Goal: Task Accomplishment & Management: Complete application form

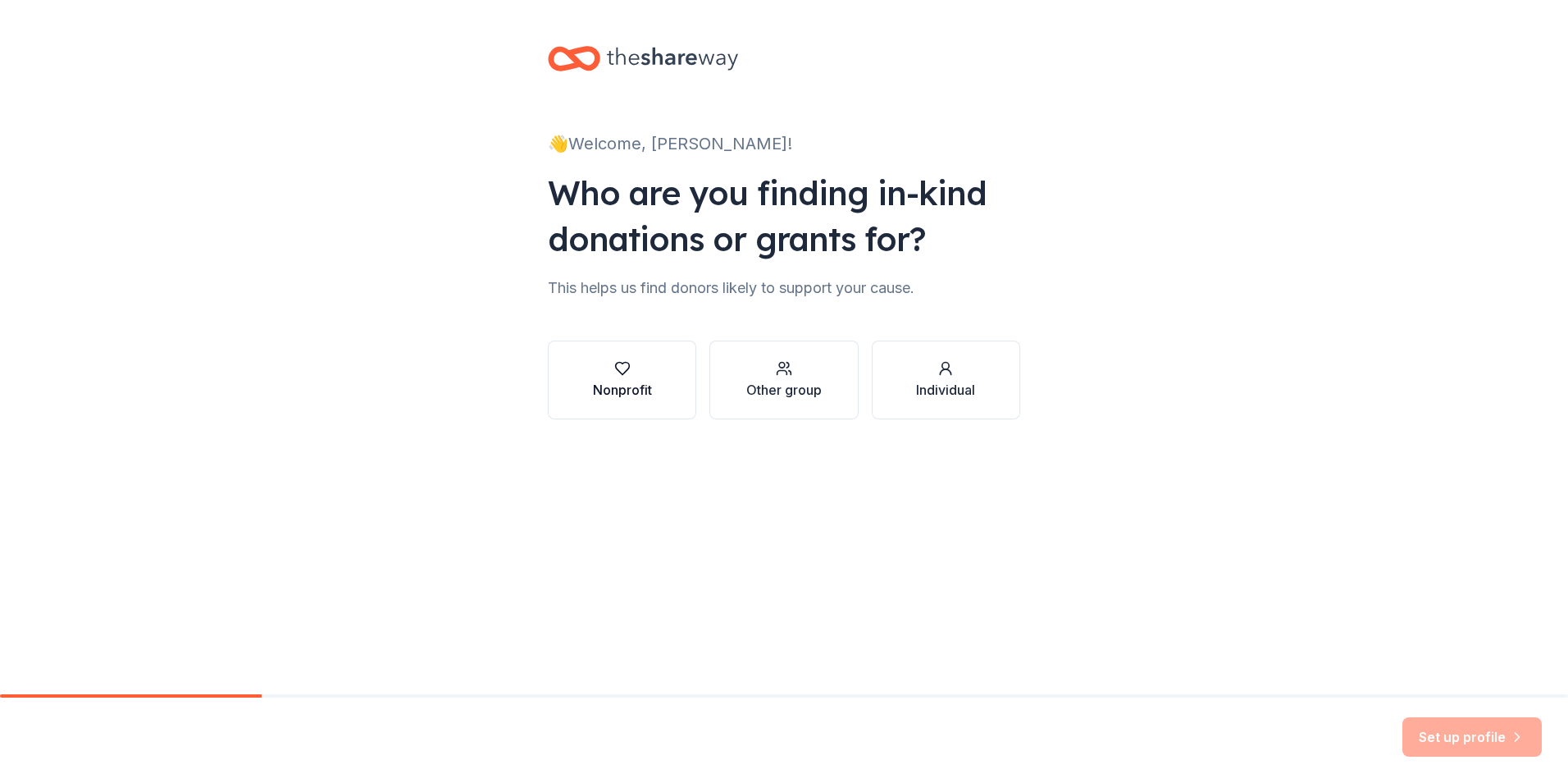
click at [616, 401] on button "Nonprofit" at bounding box center [621, 380] width 148 height 79
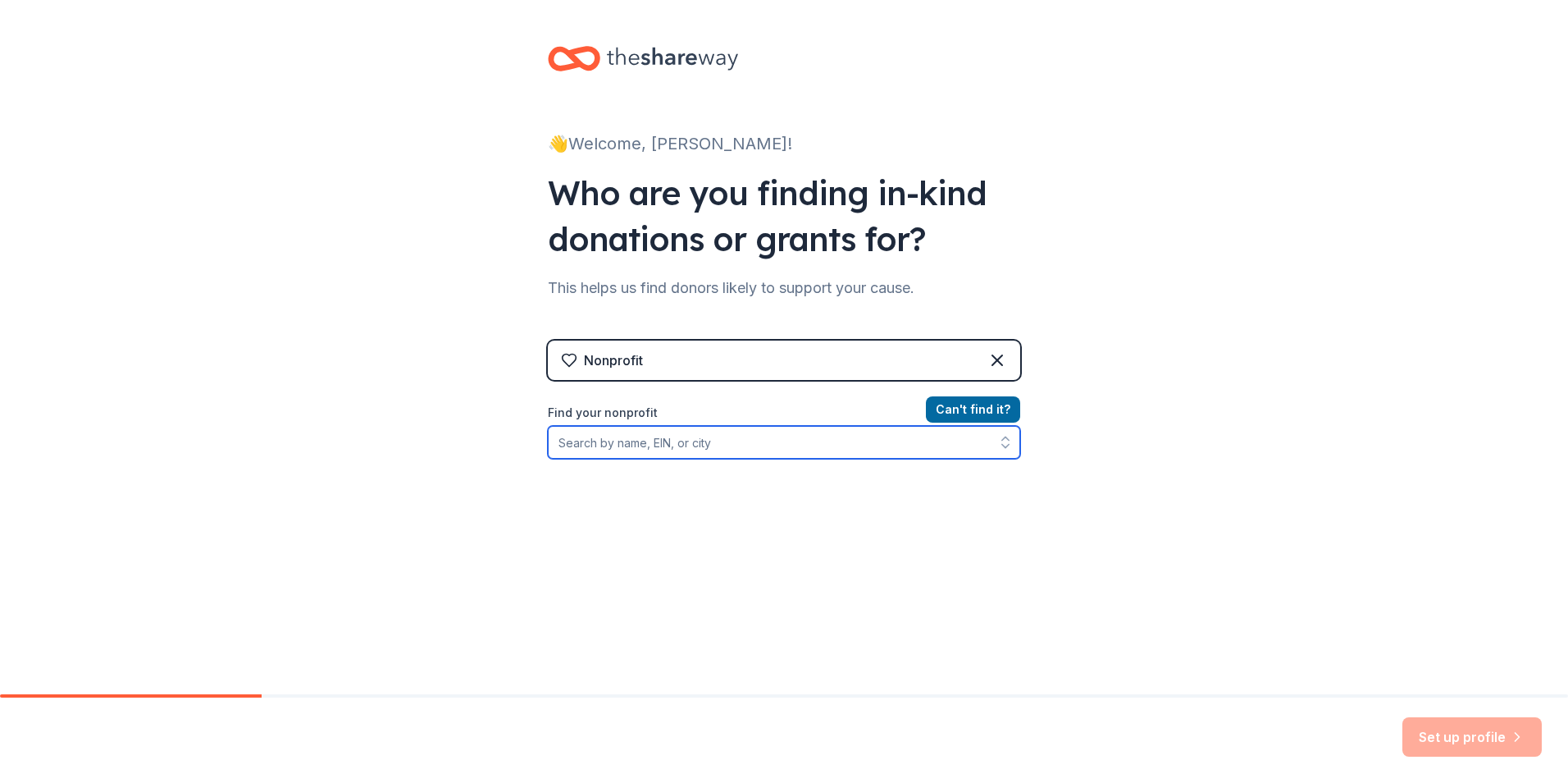
click at [914, 446] on input "Find your nonprofit" at bounding box center [784, 442] width 472 height 33
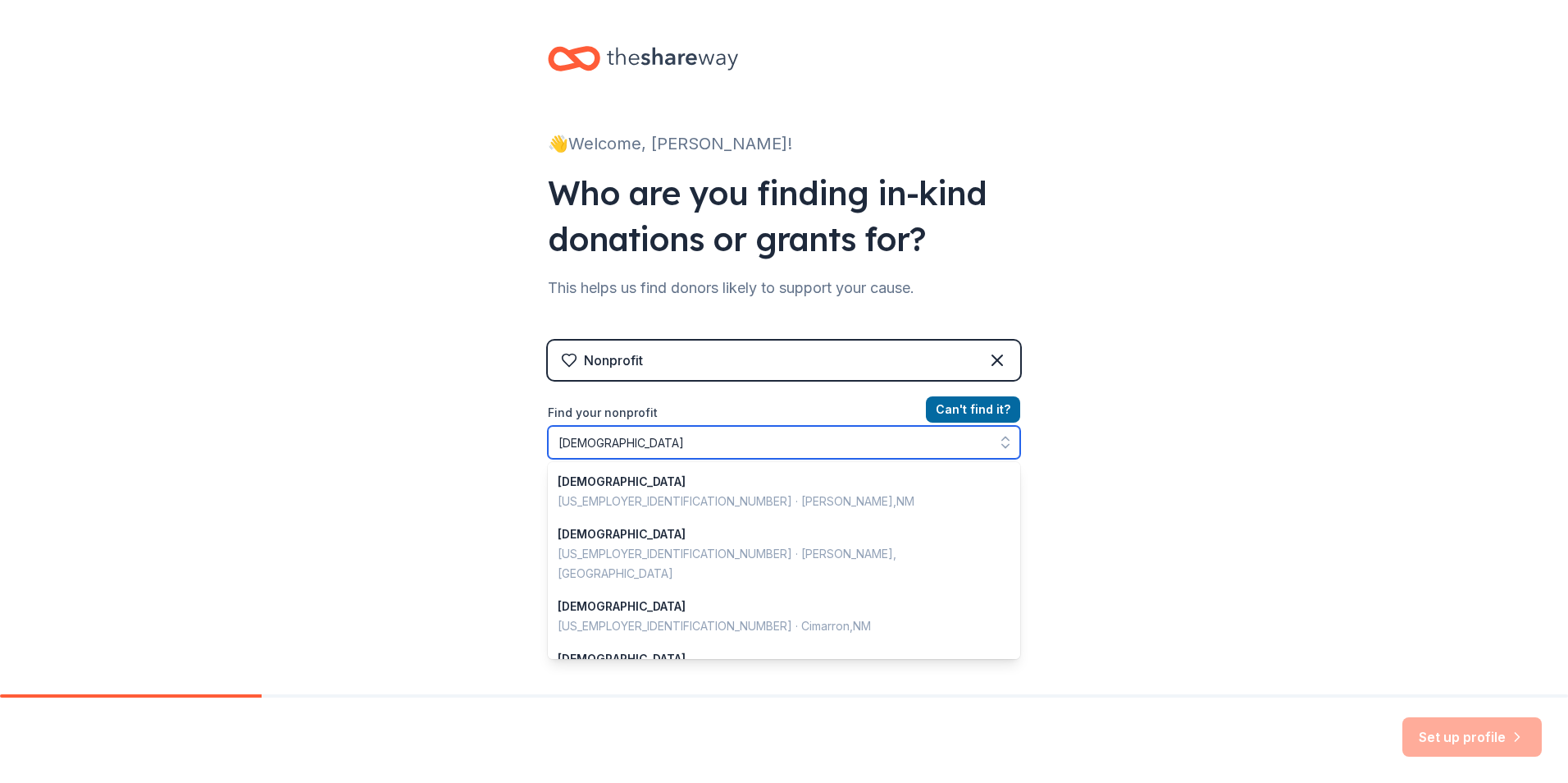
type input "[DEMOGRAPHIC_DATA]"
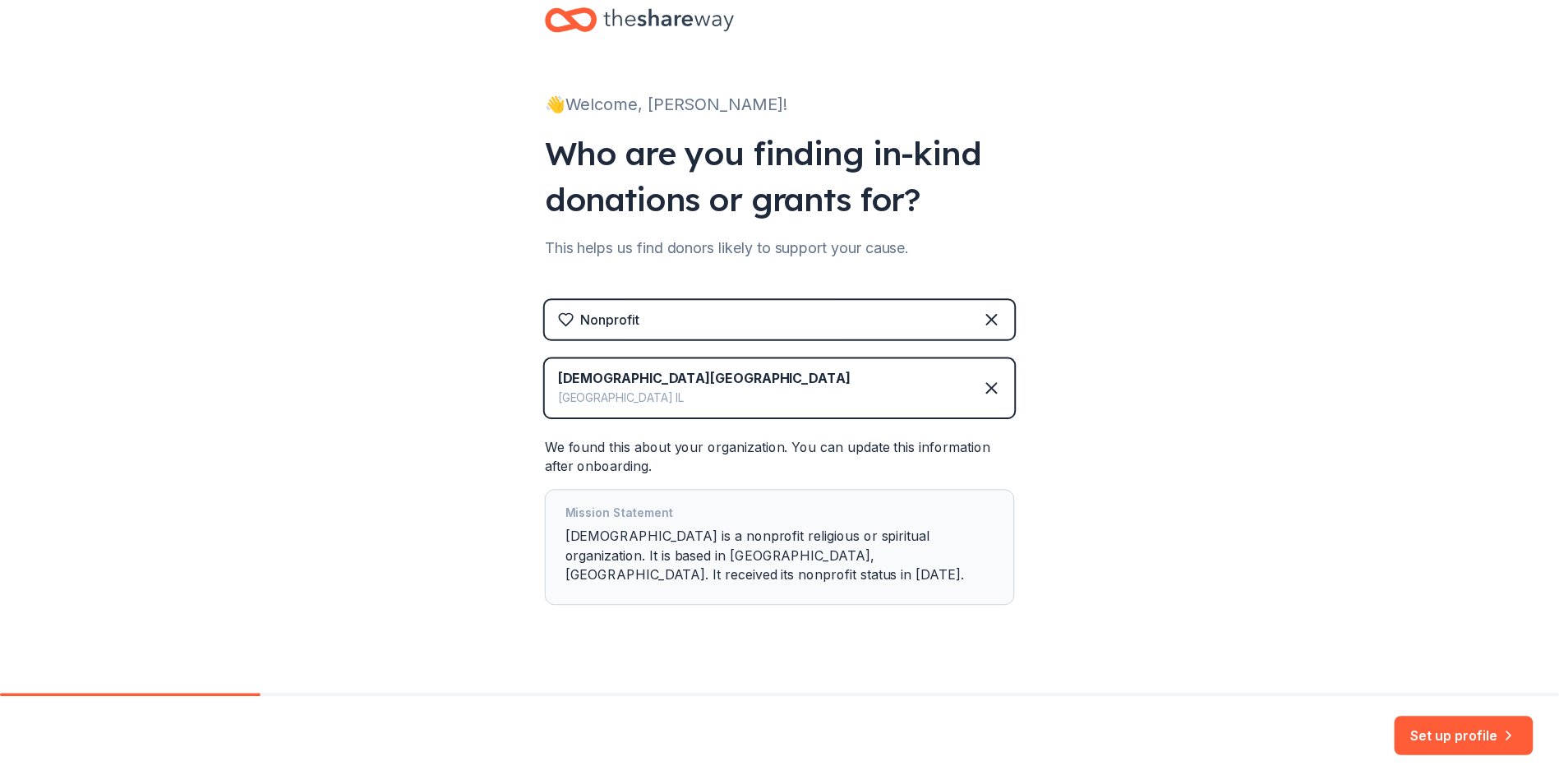
scroll to position [65, 0]
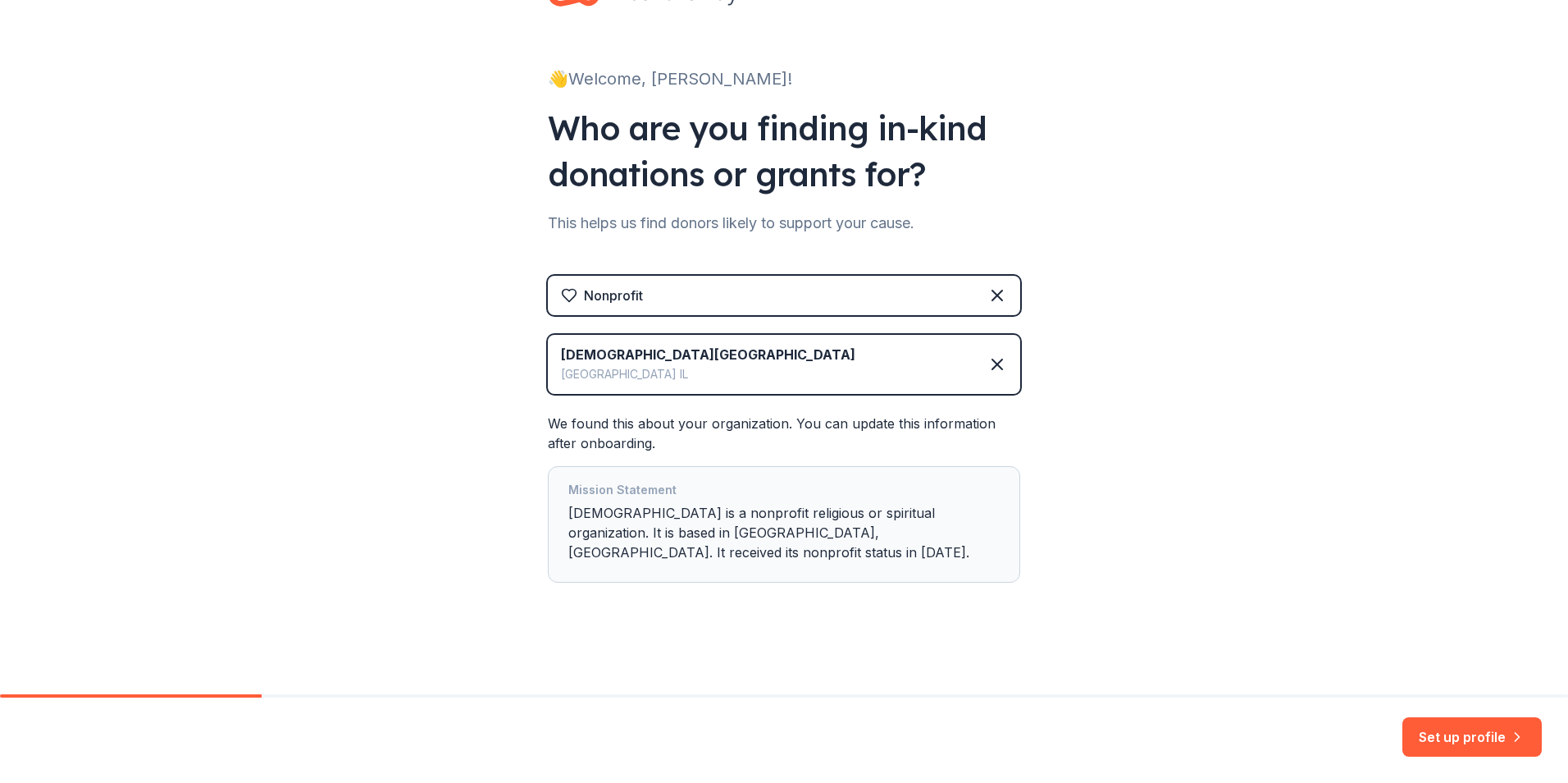
click at [1506, 735] on button "Set up profile" at bounding box center [1471, 737] width 139 height 40
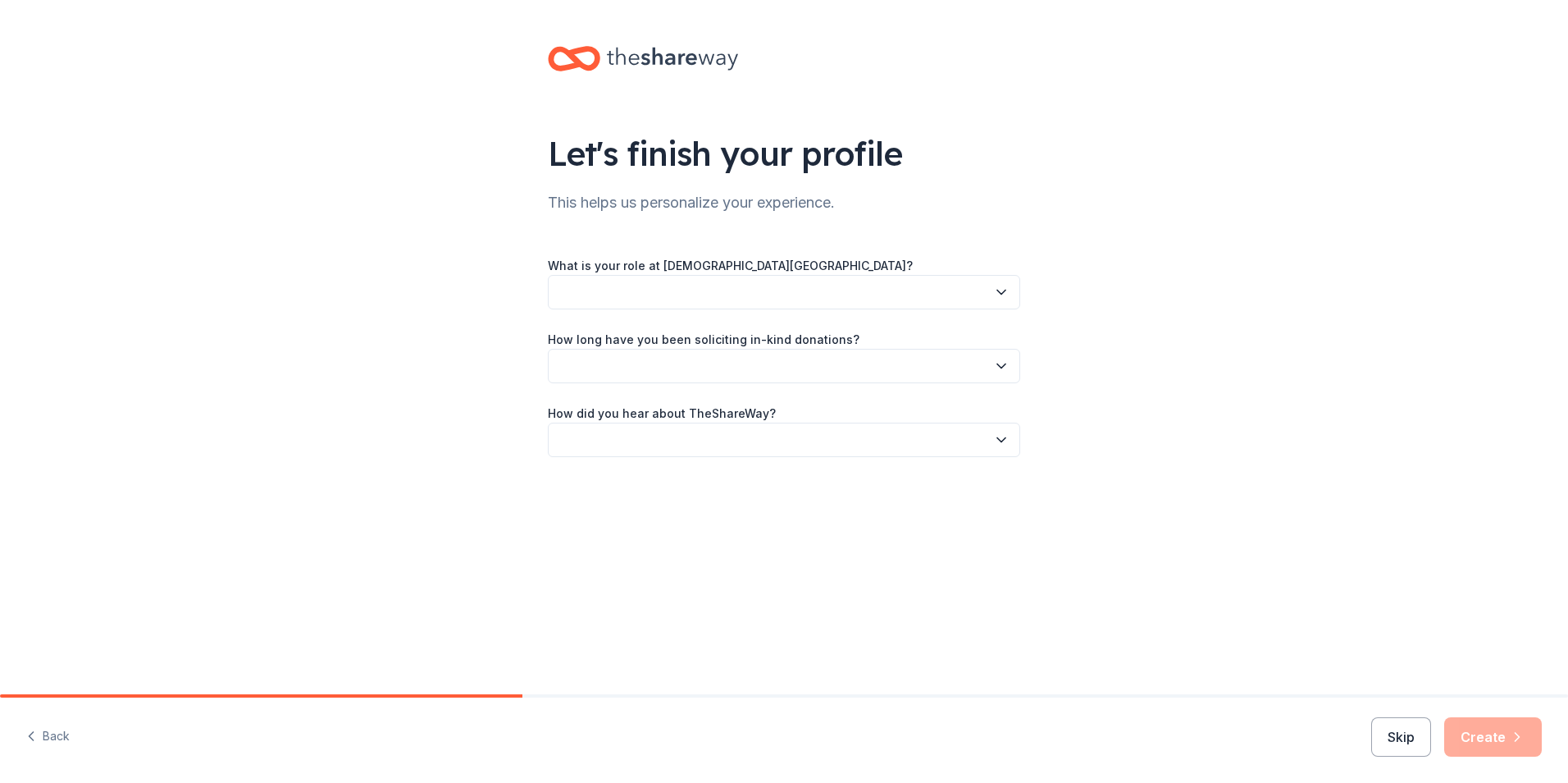
click at [1004, 294] on icon "button" at bounding box center [1002, 292] width 17 height 17
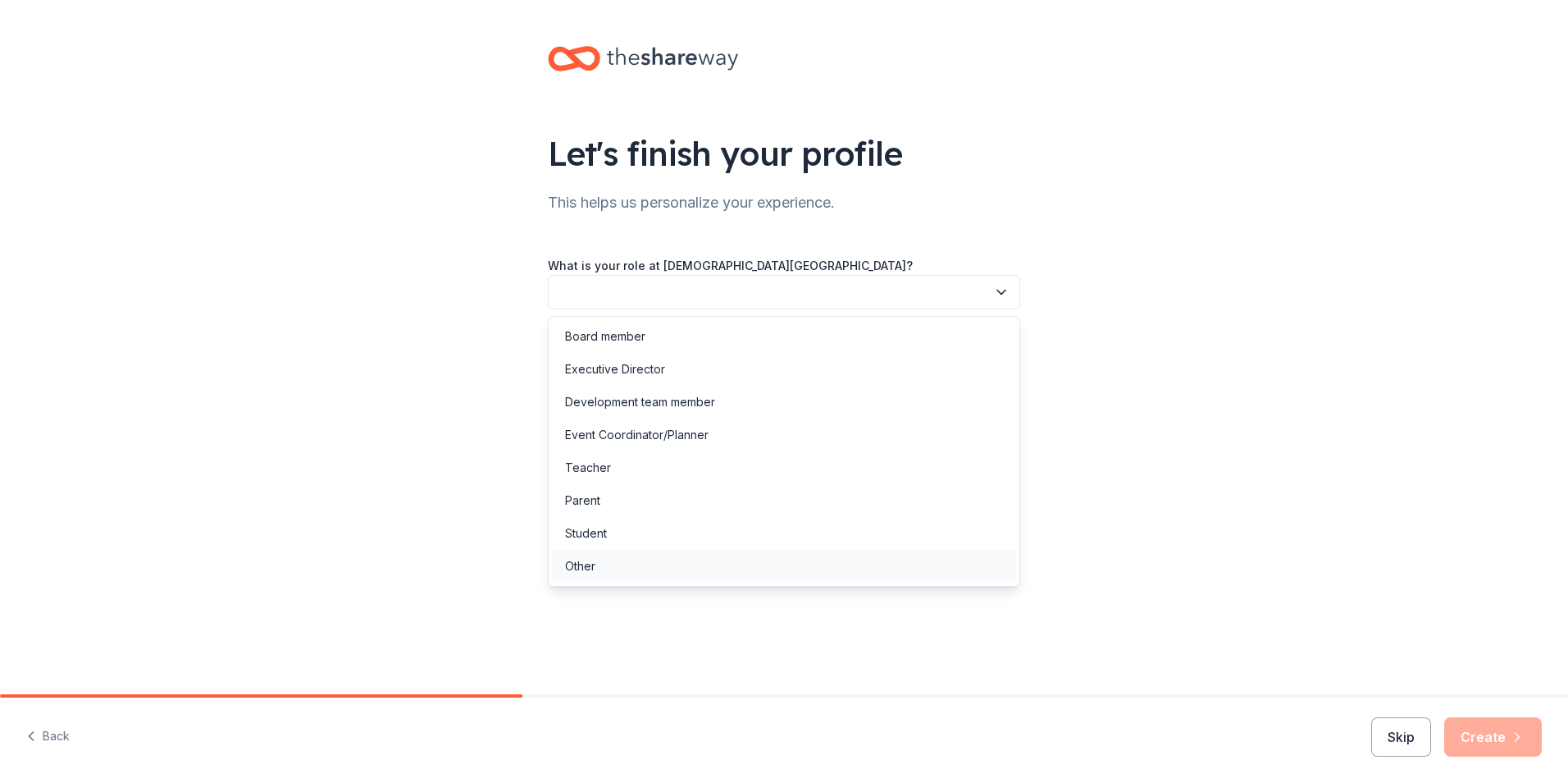
click at [648, 565] on div "Other" at bounding box center [784, 567] width 464 height 33
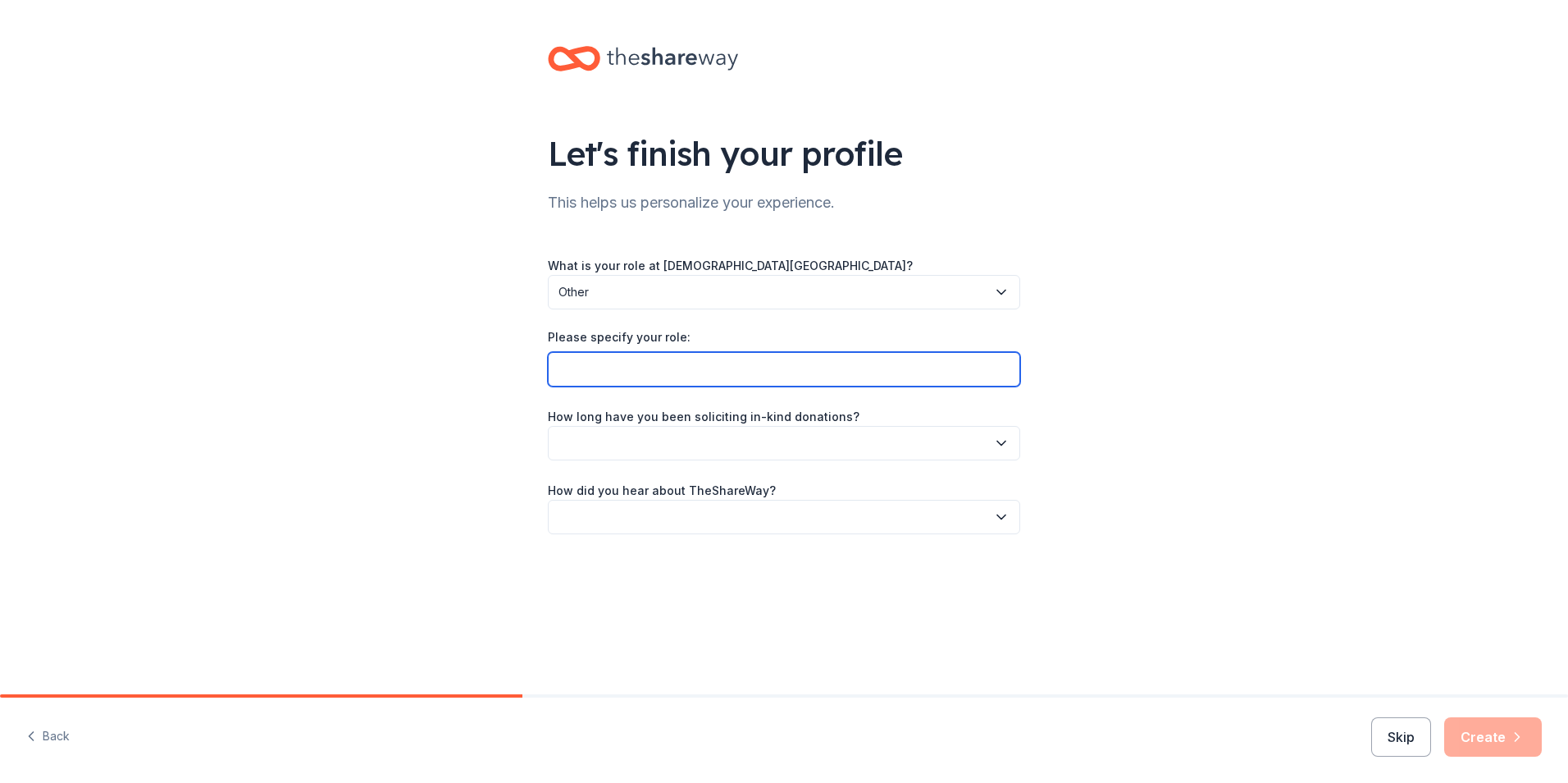
click at [703, 365] on input "Please specify your role:" at bounding box center [784, 368] width 472 height 34
type input "Senior [DEMOGRAPHIC_DATA]"
click at [995, 440] on icon "button" at bounding box center [1002, 443] width 17 height 17
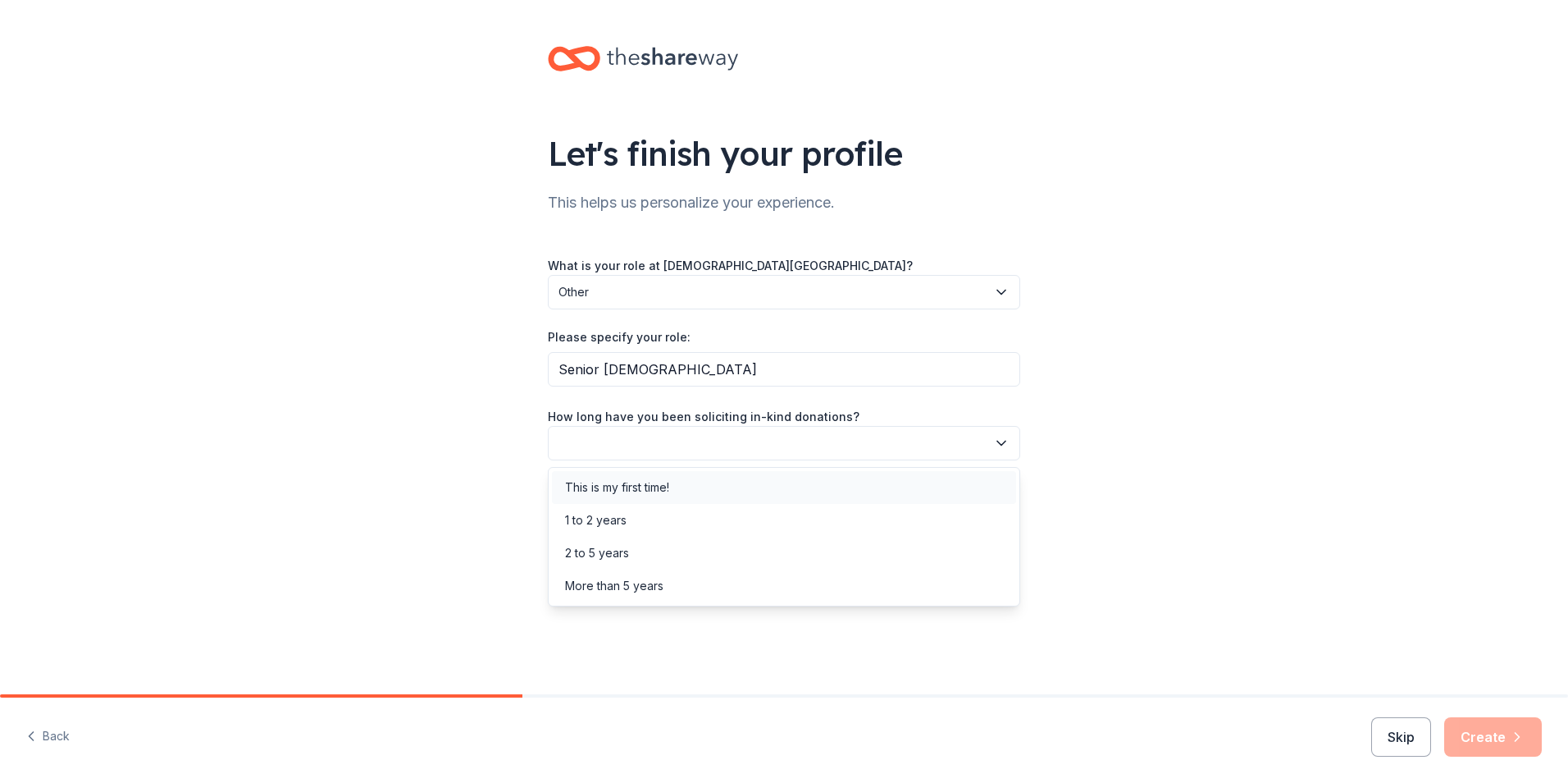
click at [920, 480] on div "This is my first time!" at bounding box center [784, 487] width 464 height 33
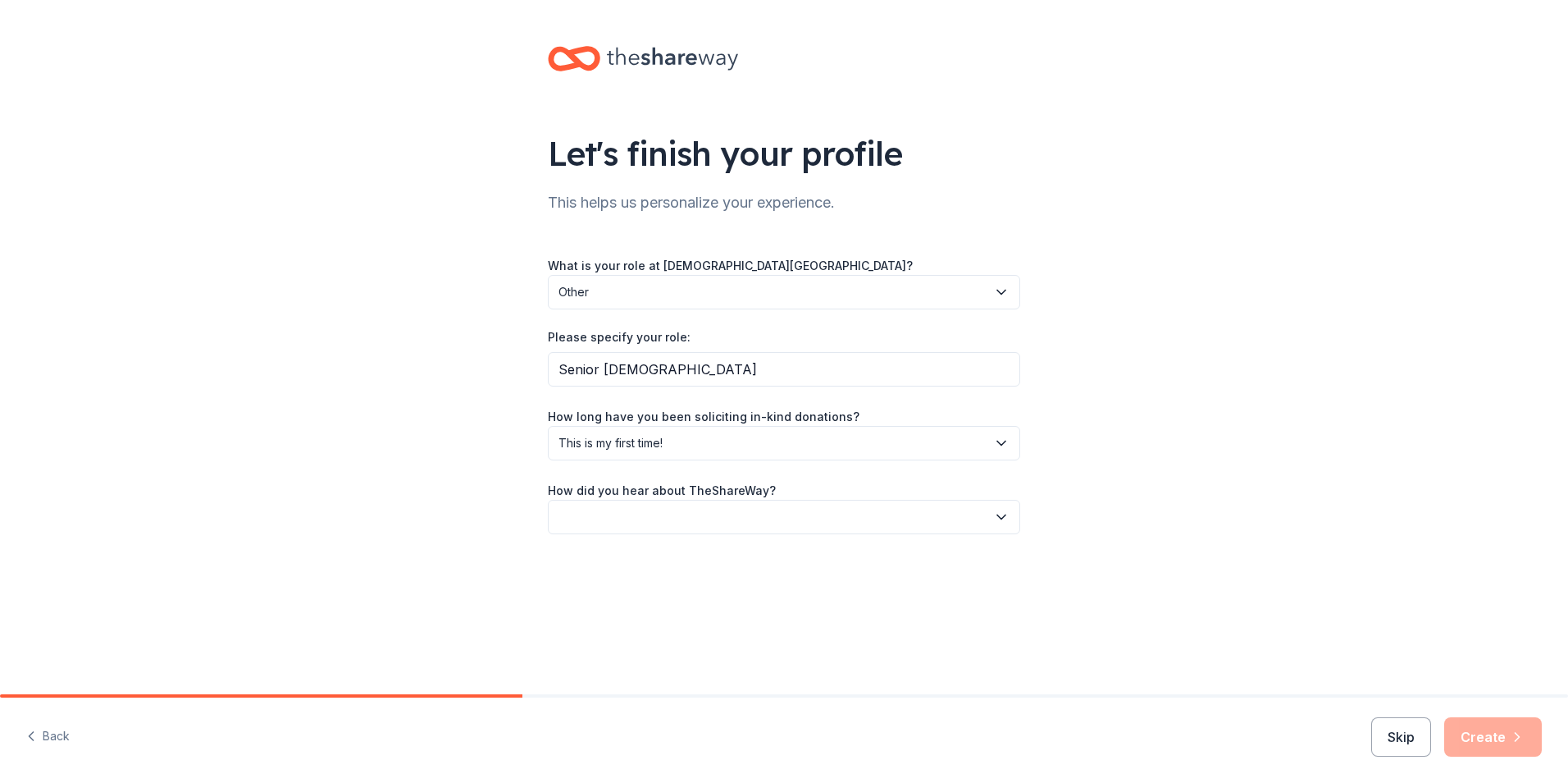
click at [1005, 515] on icon "button" at bounding box center [1001, 517] width 8 height 4
click at [834, 616] on div "Social media" at bounding box center [784, 627] width 464 height 33
click at [1505, 747] on button "Create" at bounding box center [1493, 737] width 98 height 40
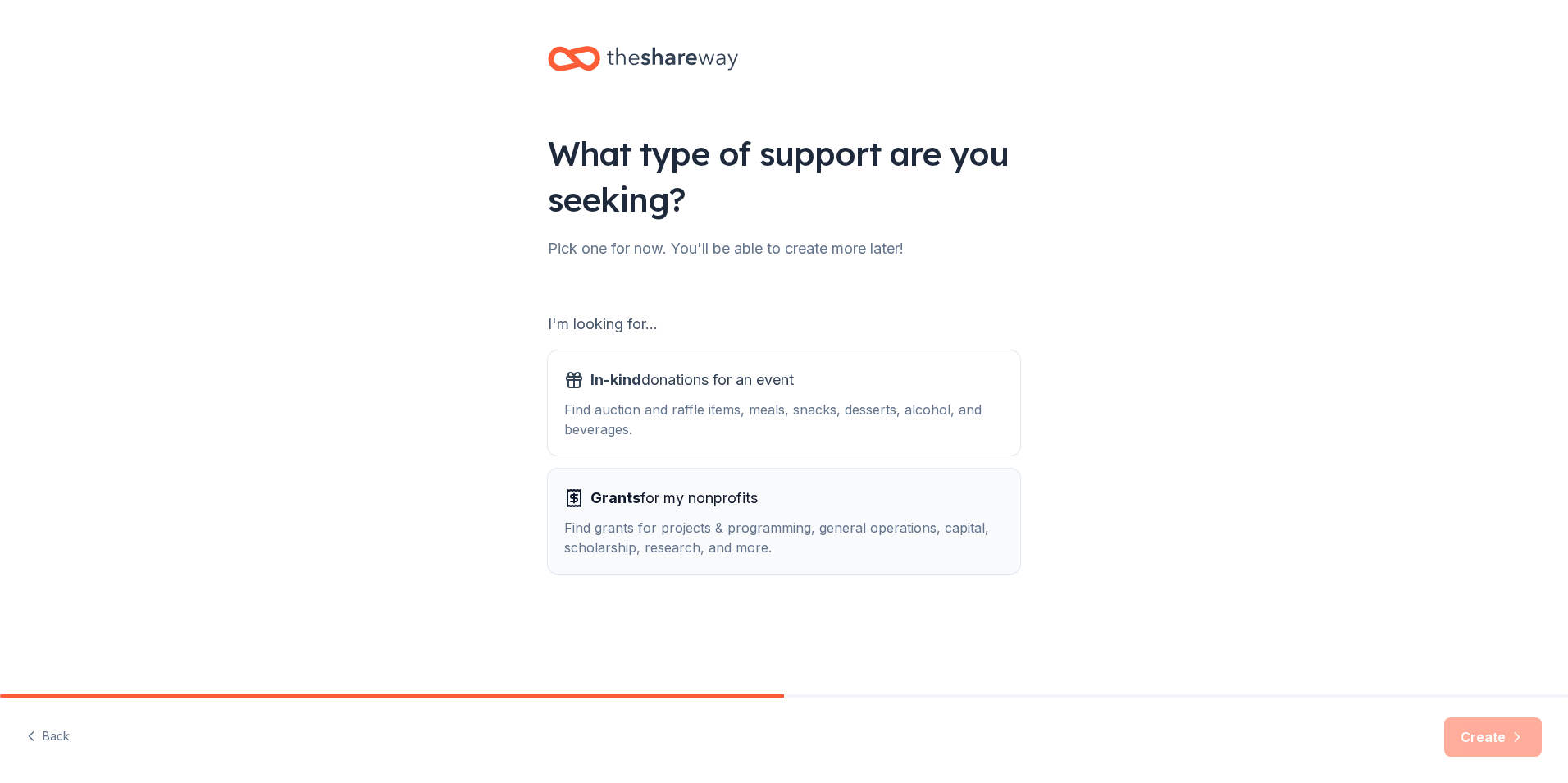
click at [741, 519] on div "Find grants for projects & programming, general operations, capital, scholarshi…" at bounding box center [784, 537] width 439 height 40
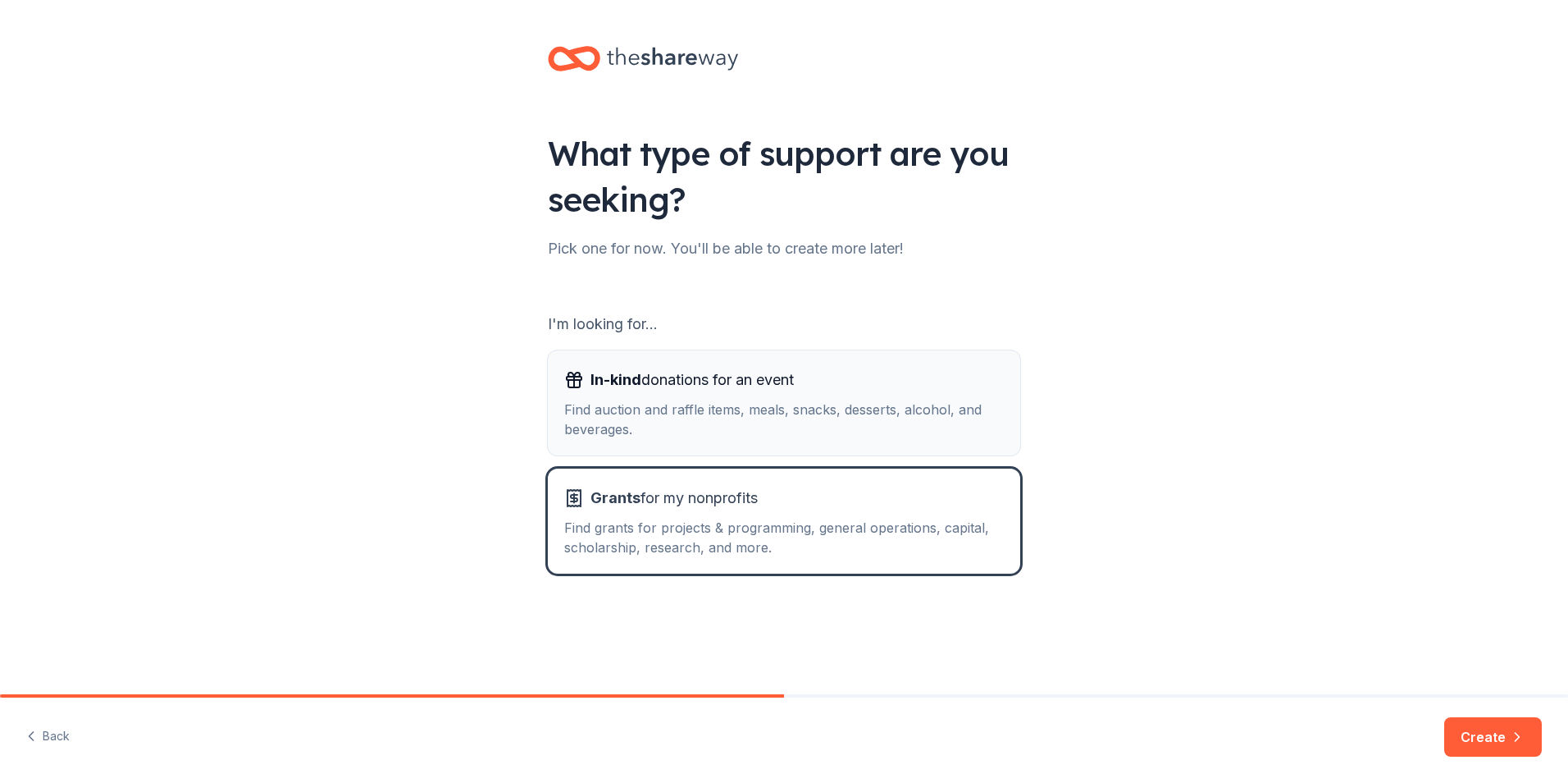
drag, startPoint x: 833, startPoint y: 425, endPoint x: 875, endPoint y: 432, distance: 42.6
click at [834, 425] on div "Find auction and raffle items, meals, snacks, desserts, alcohol, and beverages." at bounding box center [784, 419] width 439 height 40
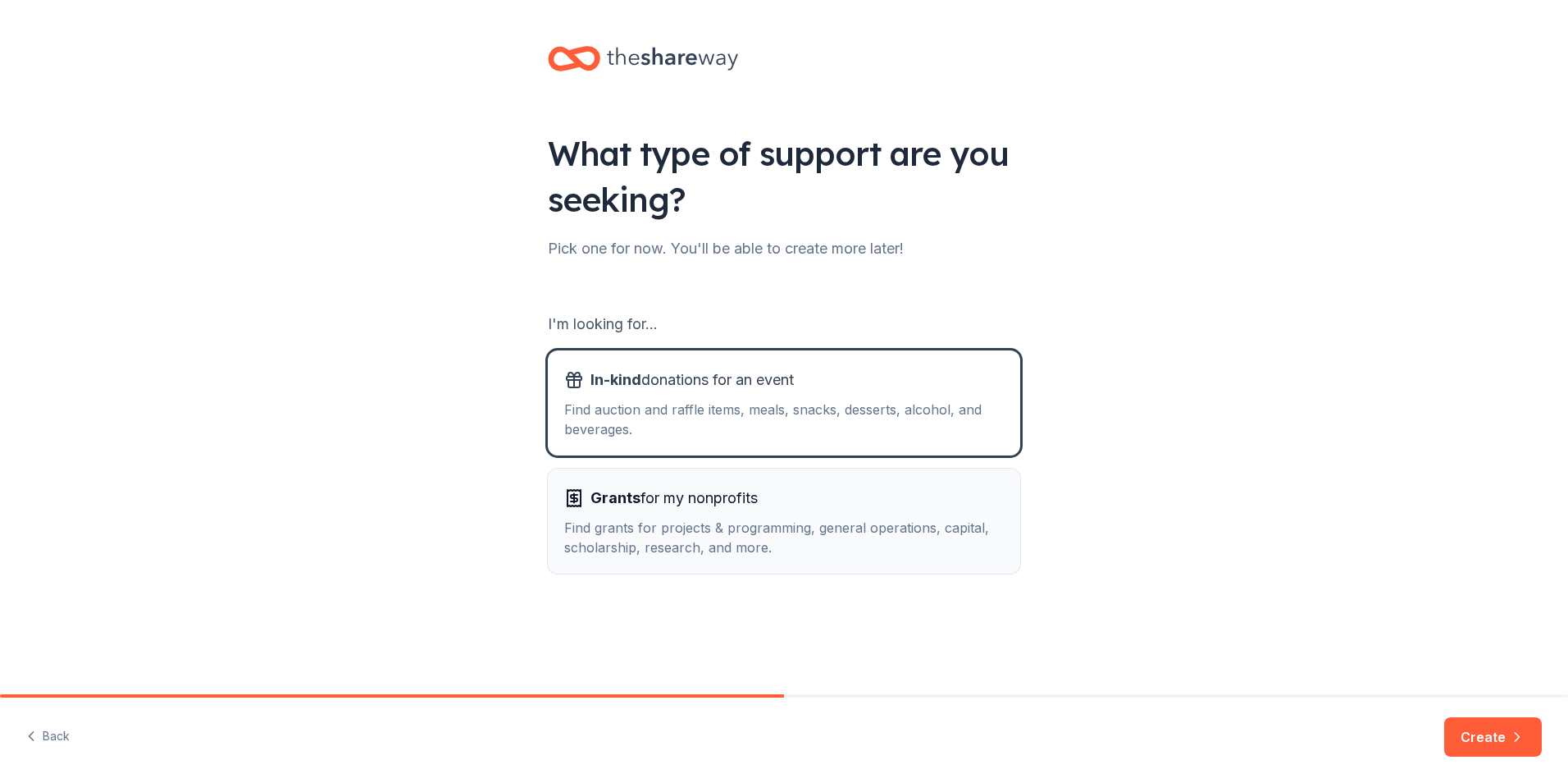
click at [840, 500] on div "Grants for my nonprofits" at bounding box center [784, 497] width 439 height 27
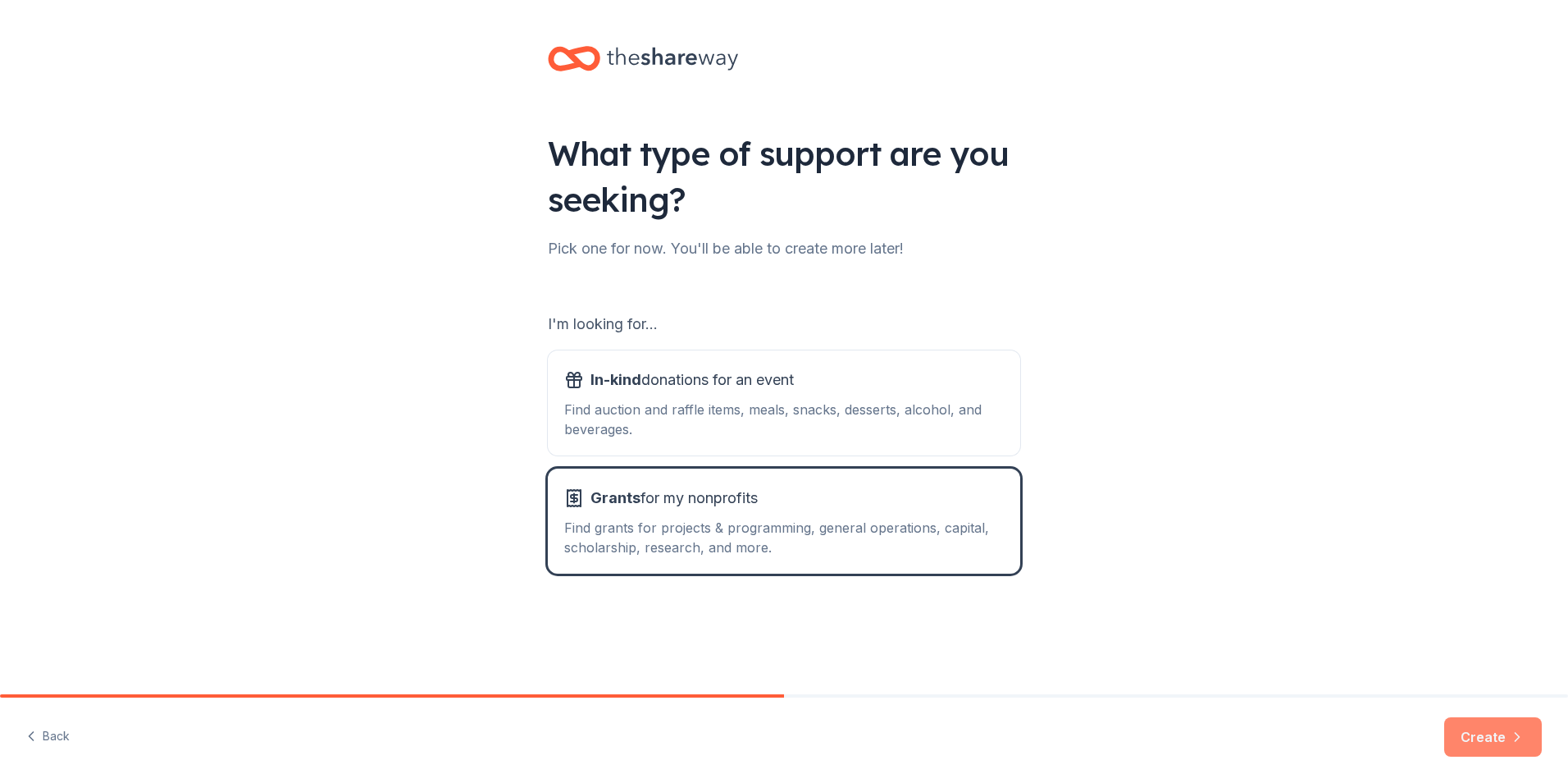
click at [1480, 732] on button "Create" at bounding box center [1493, 737] width 98 height 40
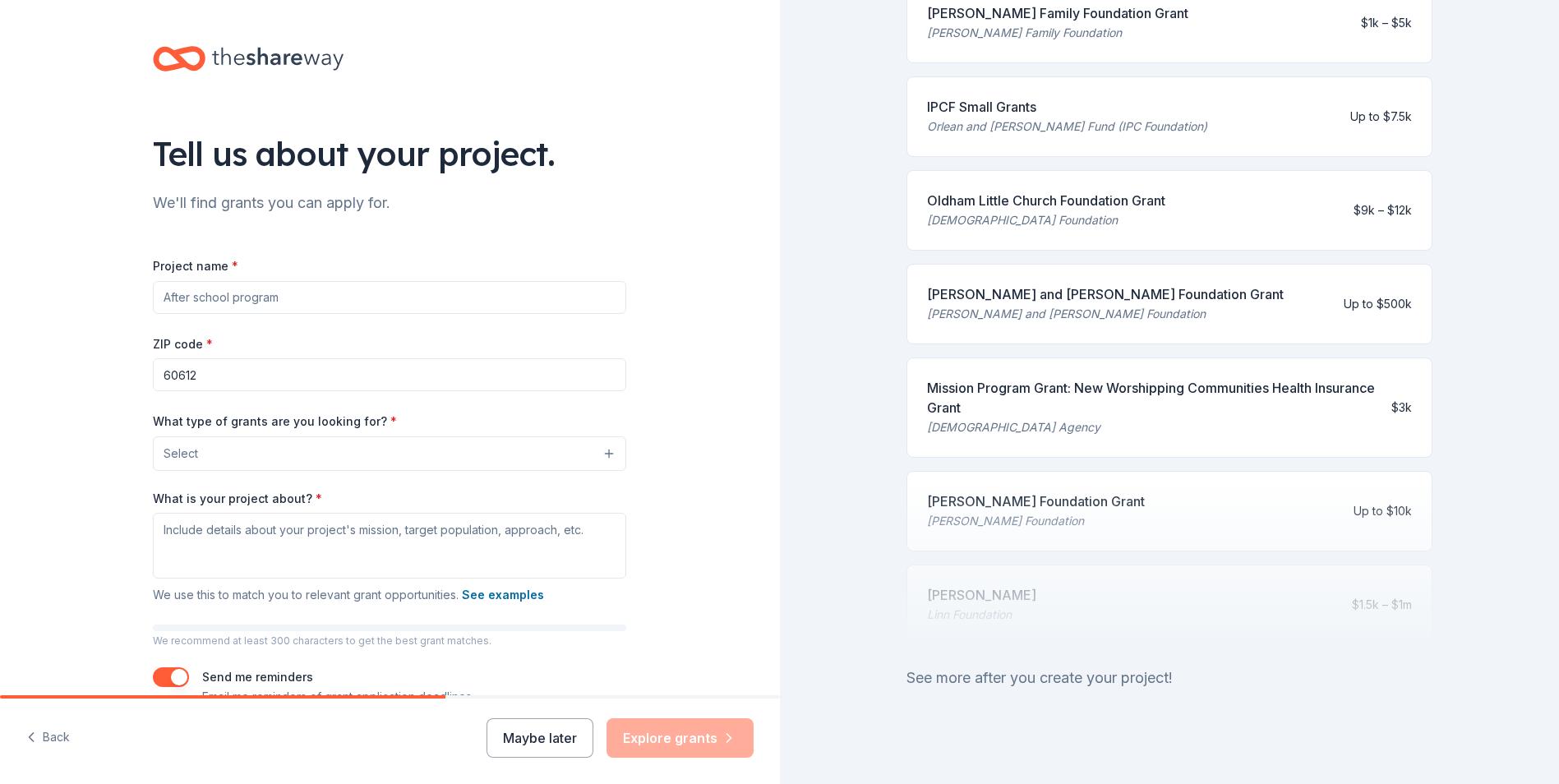
scroll to position [568, 0]
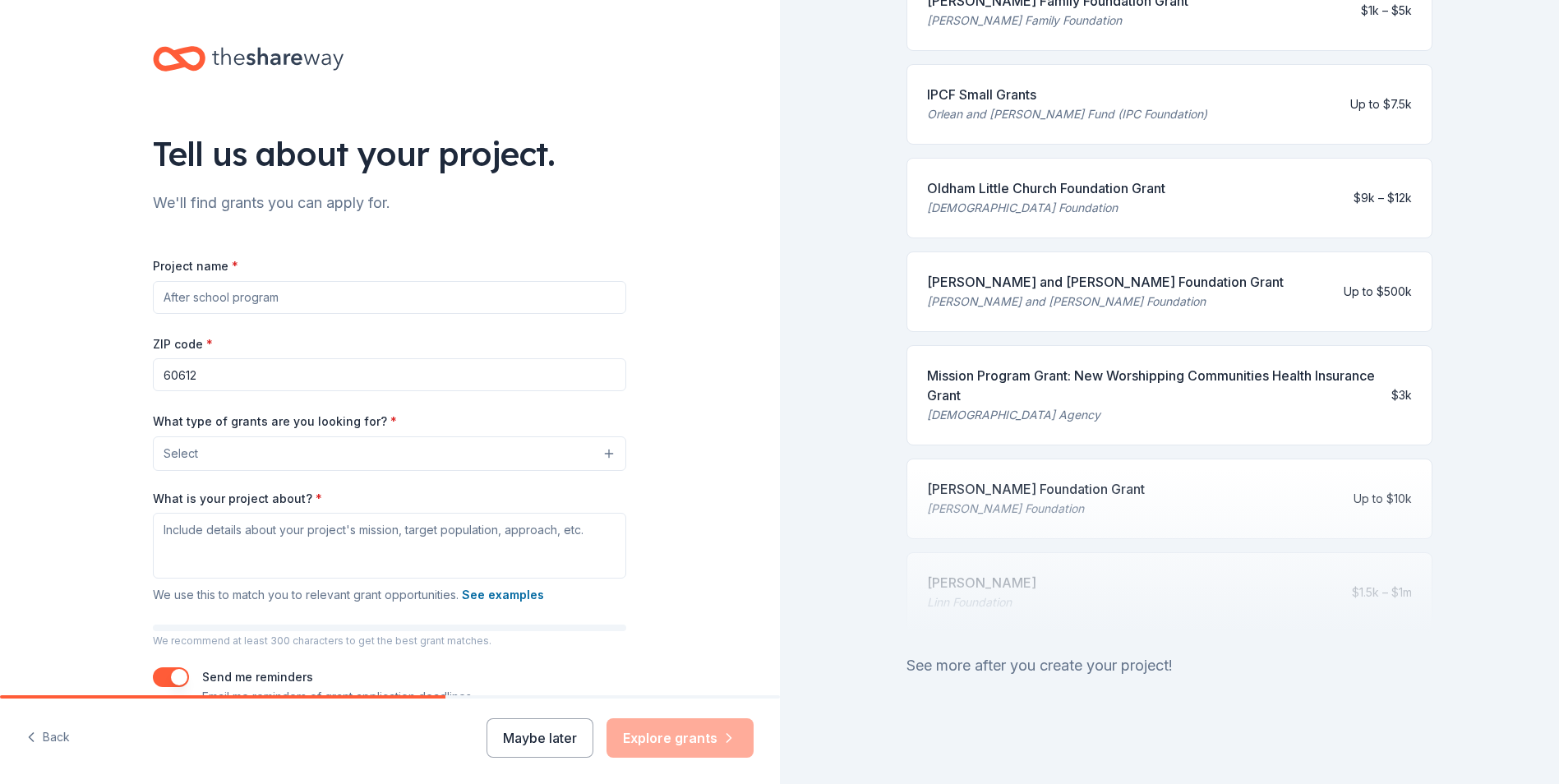
click at [1035, 291] on div "[PERSON_NAME] and [PERSON_NAME] Foundation" at bounding box center [1105, 301] width 357 height 19
click at [511, 740] on button "Maybe later" at bounding box center [540, 738] width 107 height 40
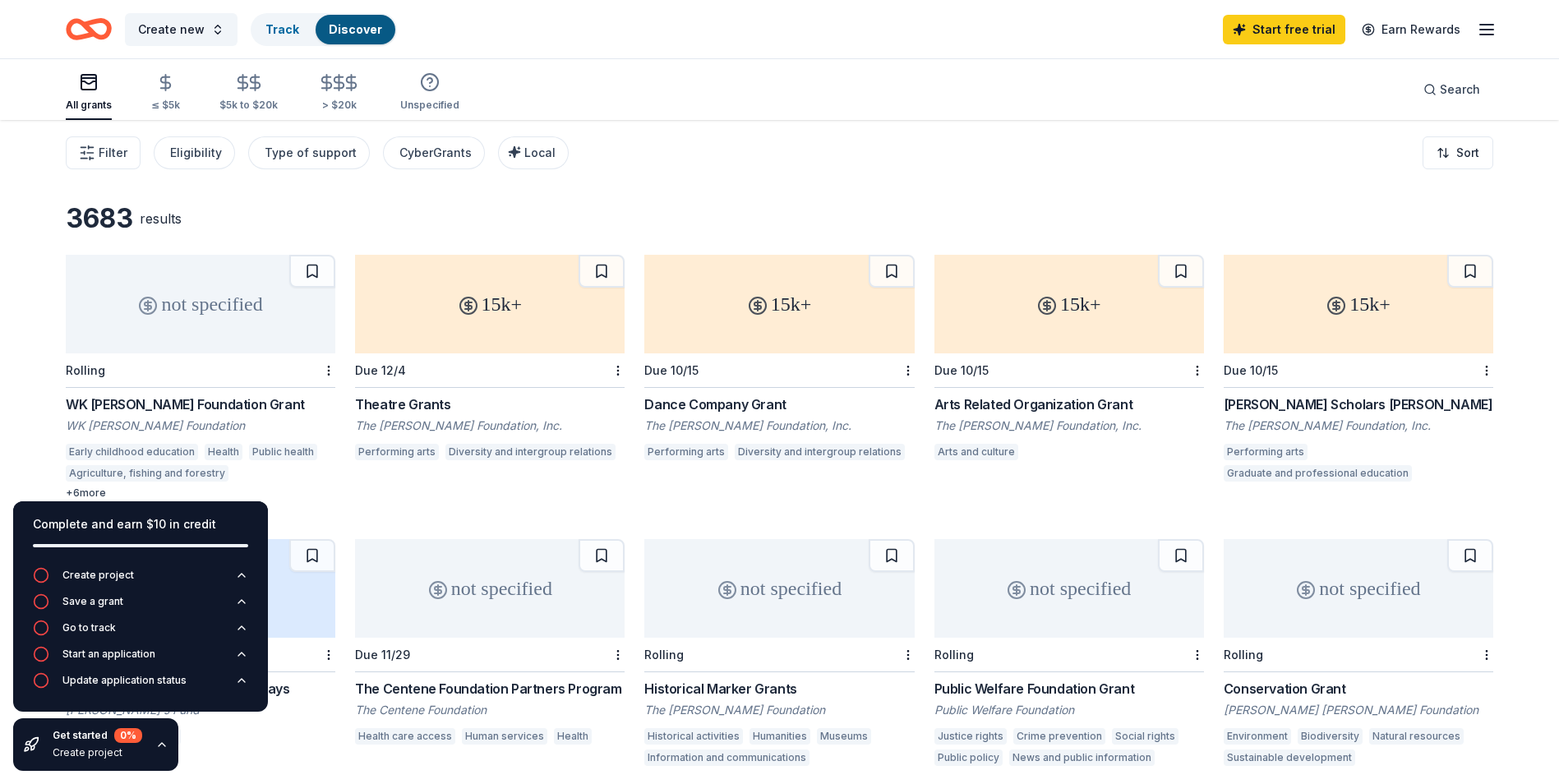
click at [827, 155] on div "Filter Eligibility Type of support CyberGrants Local Sort" at bounding box center [780, 152] width 1559 height 65
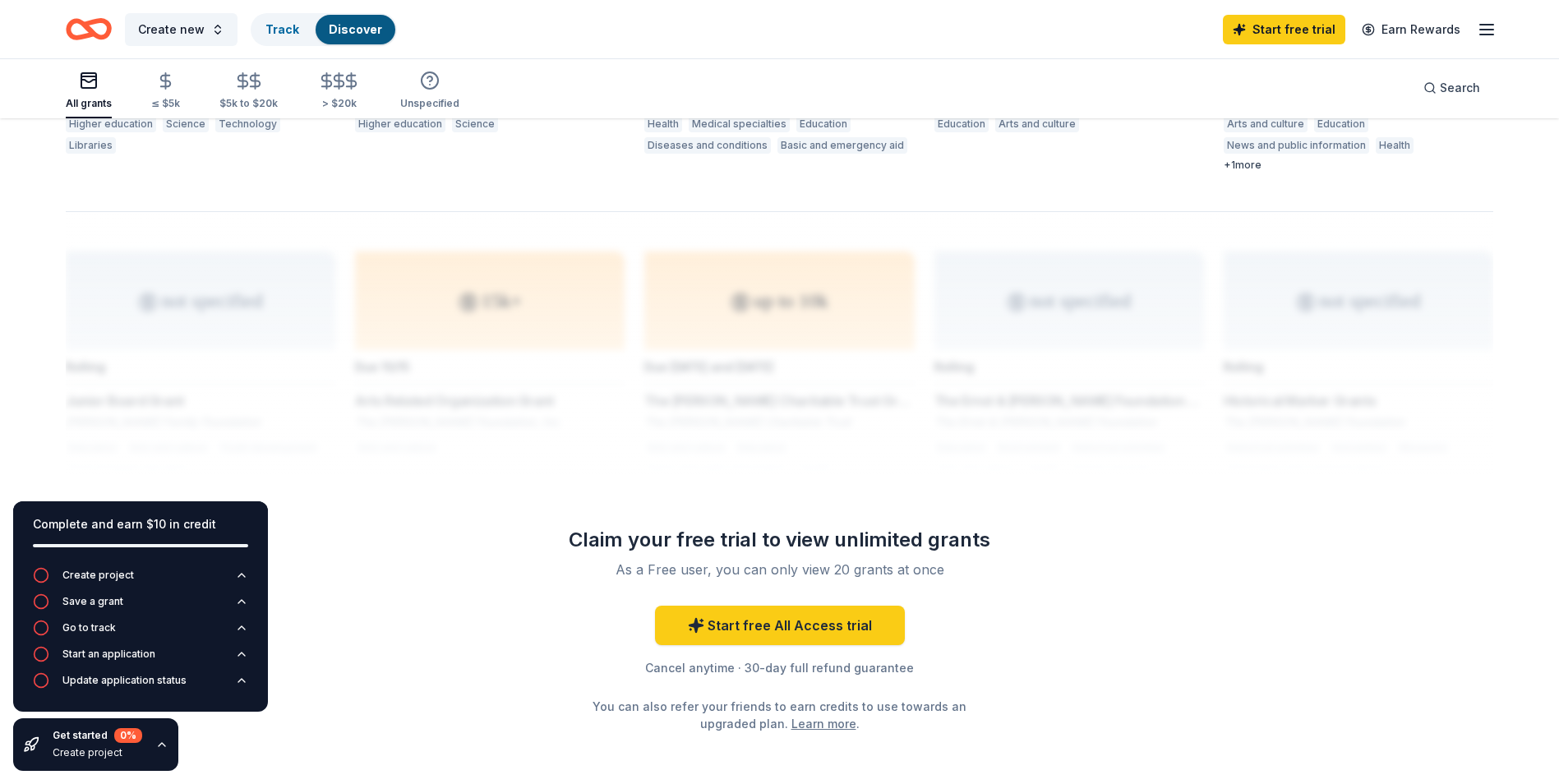
scroll to position [1232, 0]
